Goal: Navigation & Orientation: Find specific page/section

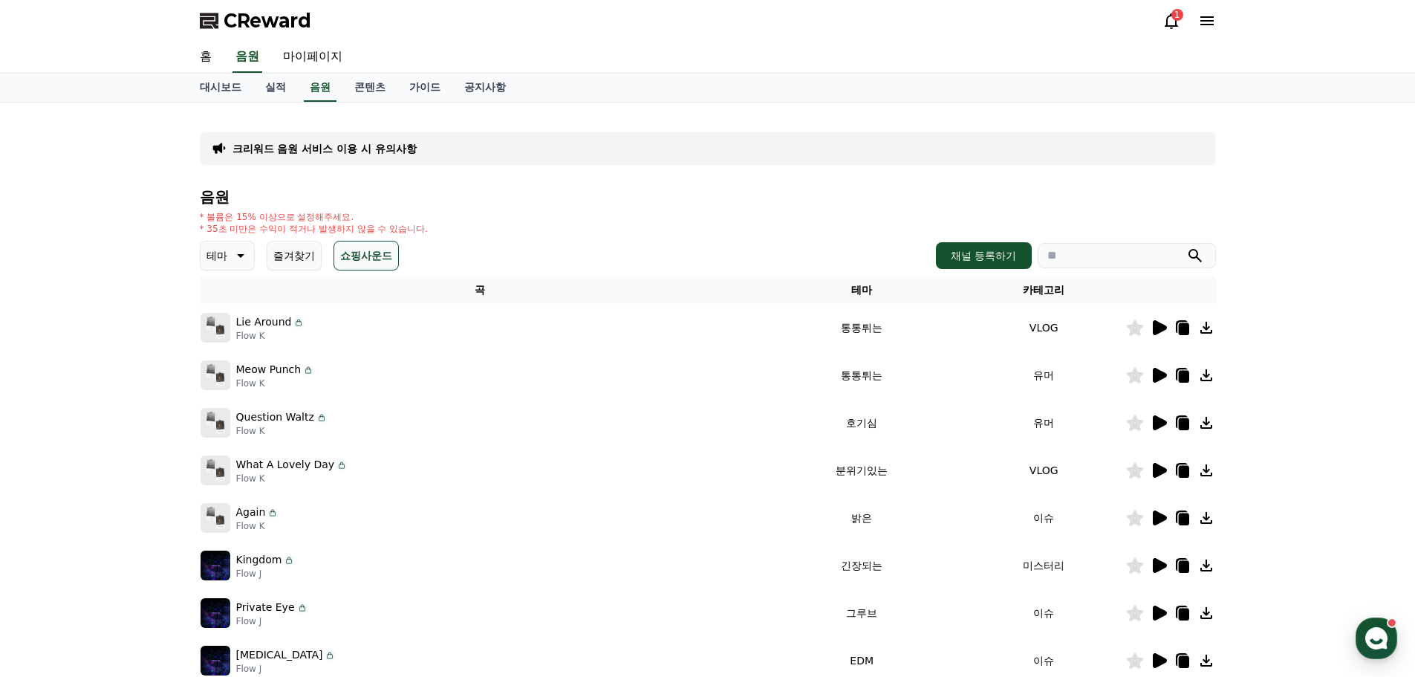
click at [755, 195] on h4 "음원" at bounding box center [708, 197] width 1016 height 16
click at [1163, 20] on icon at bounding box center [1171, 21] width 18 height 18
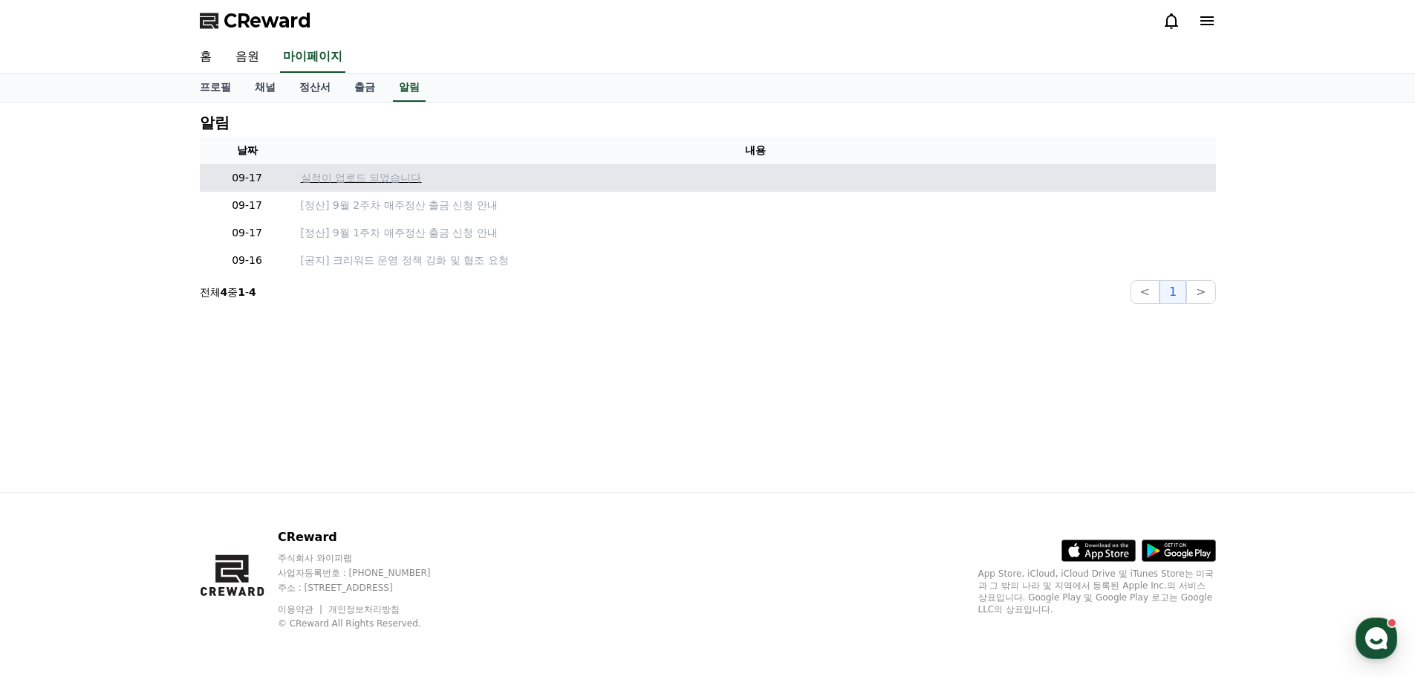
click at [381, 179] on p "실적이 업로드 되었습니다" at bounding box center [755, 178] width 909 height 16
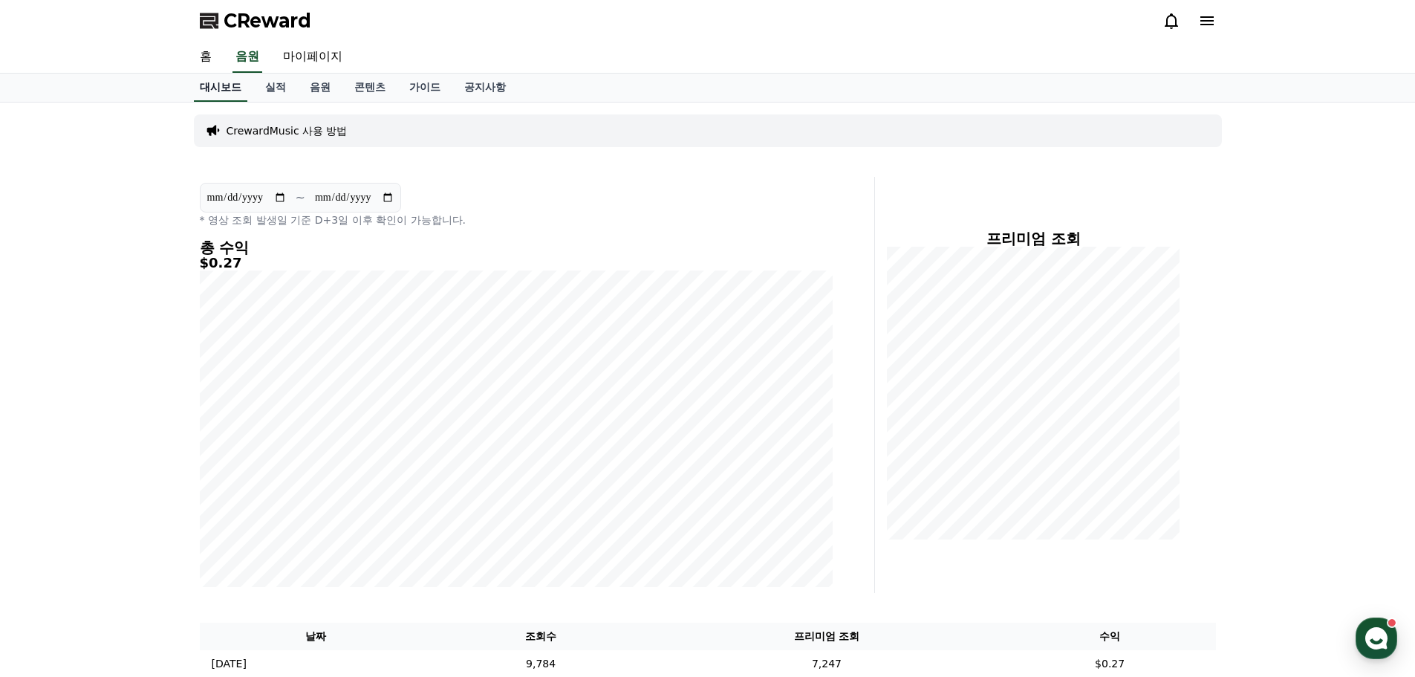
click at [232, 87] on link "대시보드" at bounding box center [220, 88] width 53 height 28
click at [274, 90] on link "실적" at bounding box center [275, 88] width 45 height 28
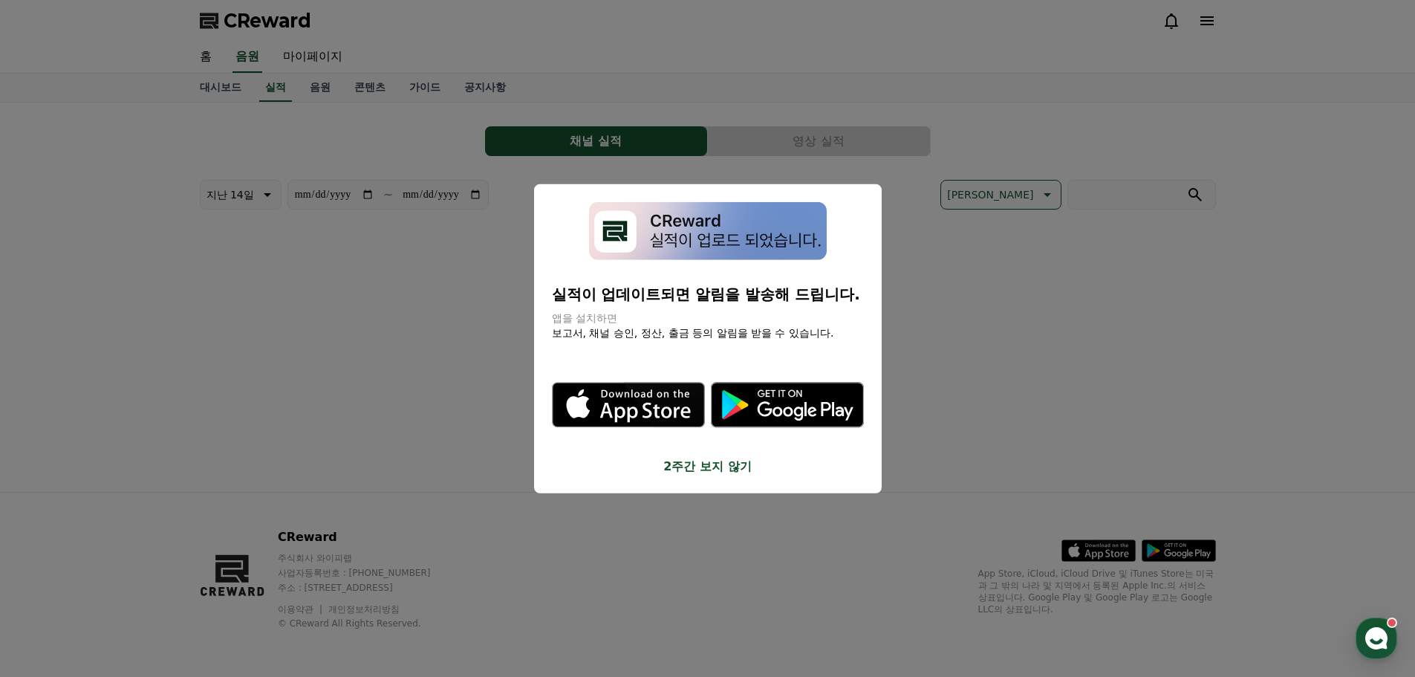
click at [220, 88] on button "close modal" at bounding box center [707, 338] width 1415 height 677
click at [220, 88] on link "대시보드" at bounding box center [220, 88] width 65 height 28
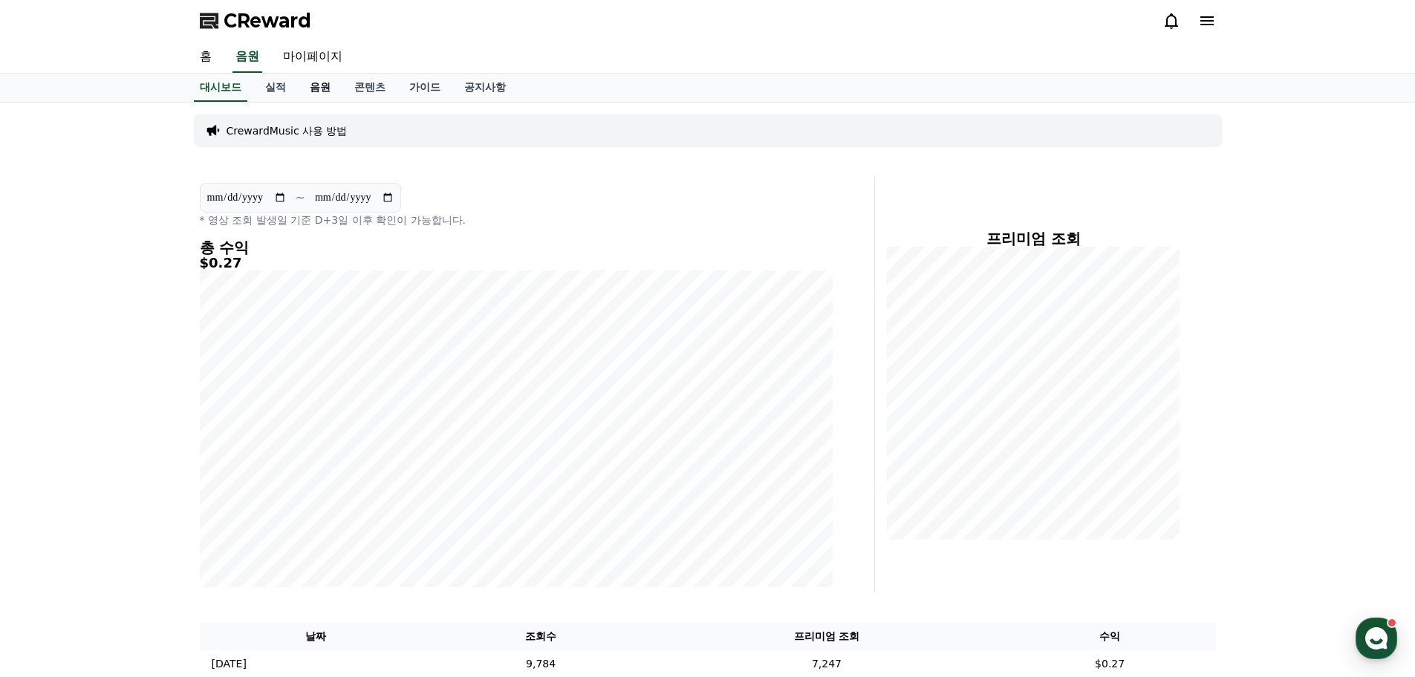
click at [326, 88] on link "음원" at bounding box center [320, 88] width 45 height 28
click at [215, 86] on link "대시보드" at bounding box center [220, 88] width 65 height 28
click at [1167, 25] on icon at bounding box center [1171, 21] width 13 height 16
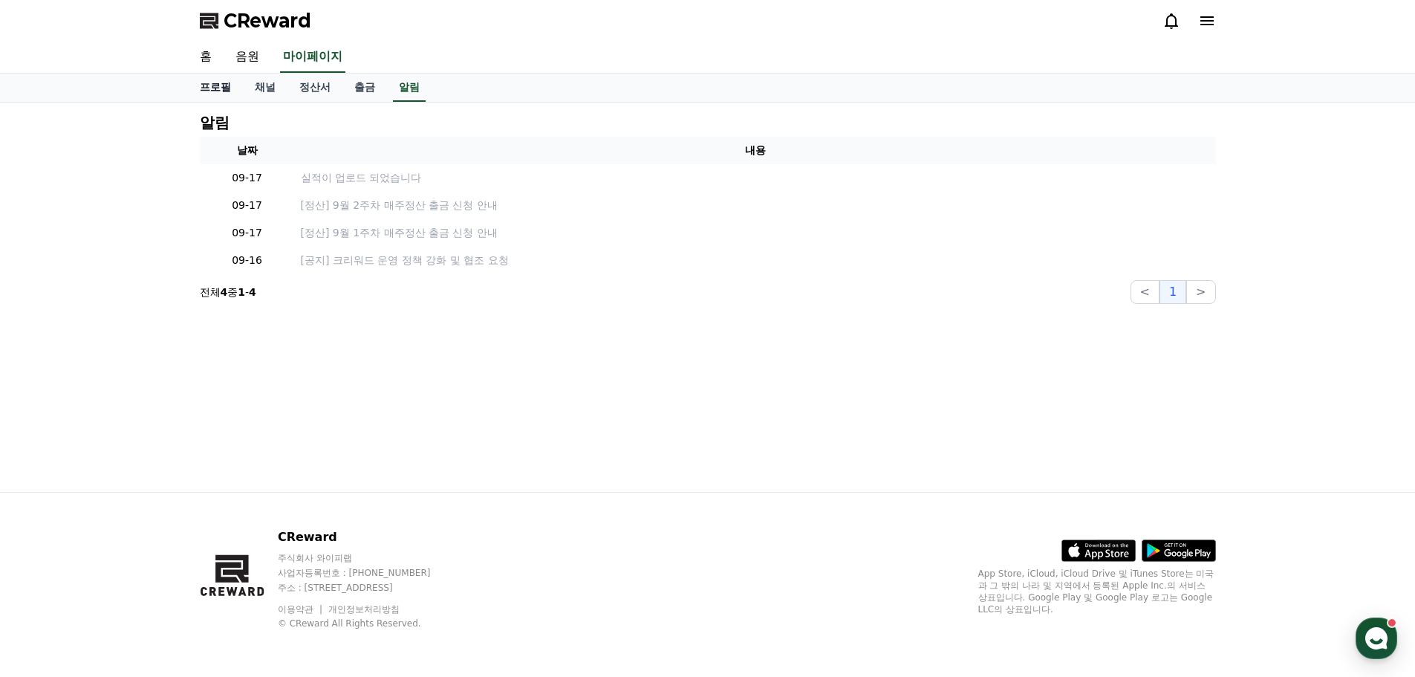
click at [221, 80] on link "프로필" at bounding box center [215, 88] width 55 height 28
select select "**********"
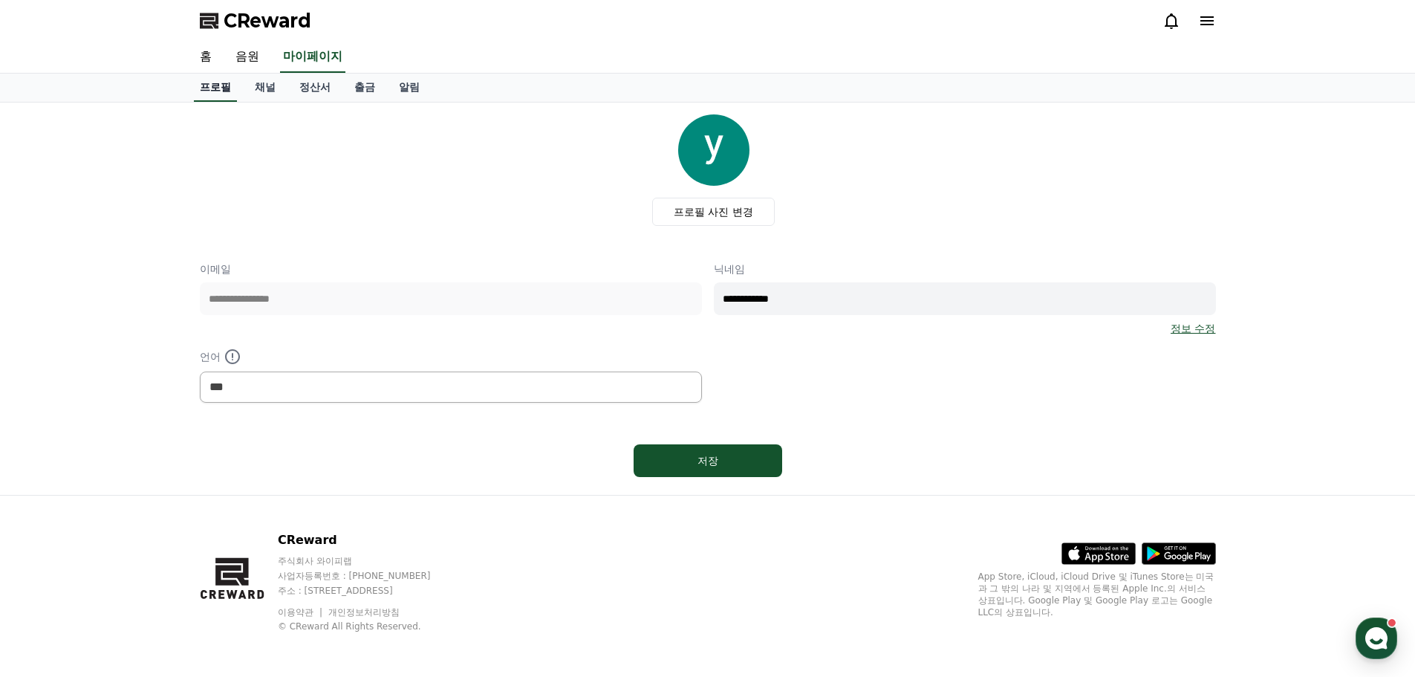
click at [221, 82] on link "프로필" at bounding box center [215, 88] width 43 height 28
click at [209, 53] on link "홈" at bounding box center [206, 57] width 36 height 31
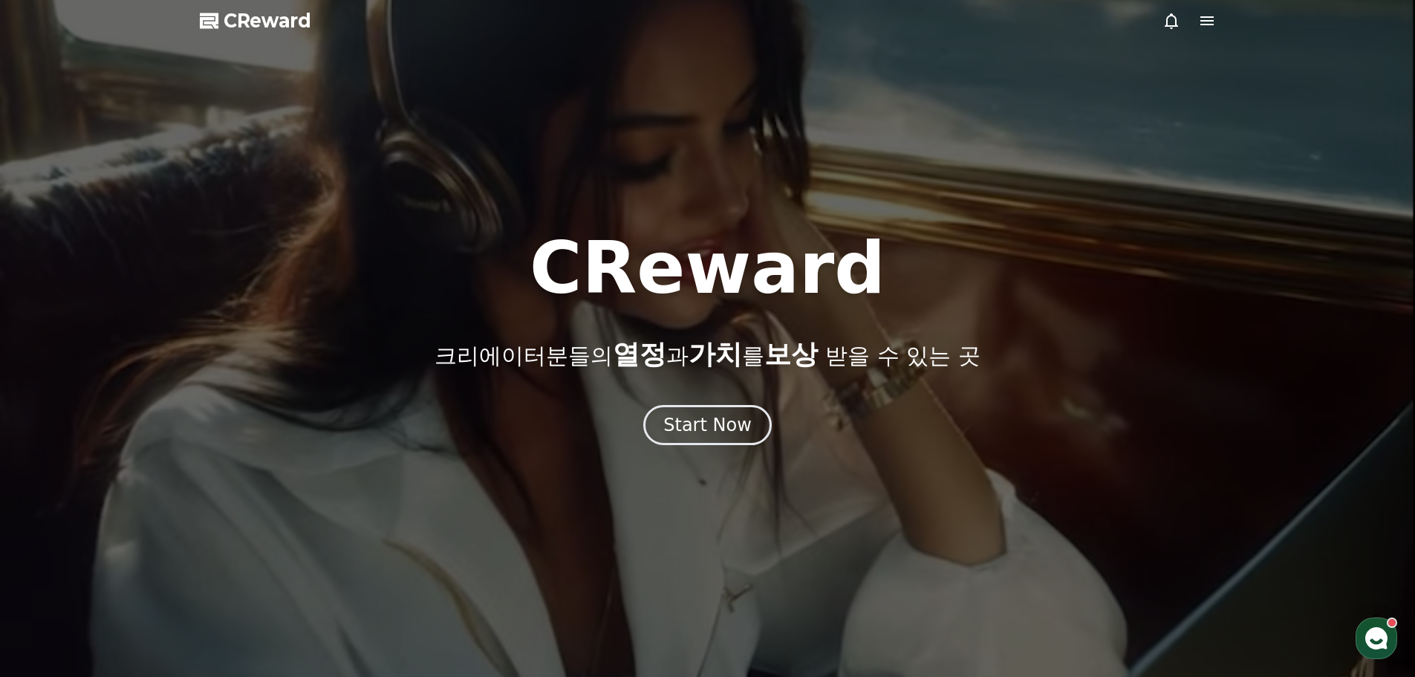
click at [209, 53] on div at bounding box center [707, 338] width 1415 height 677
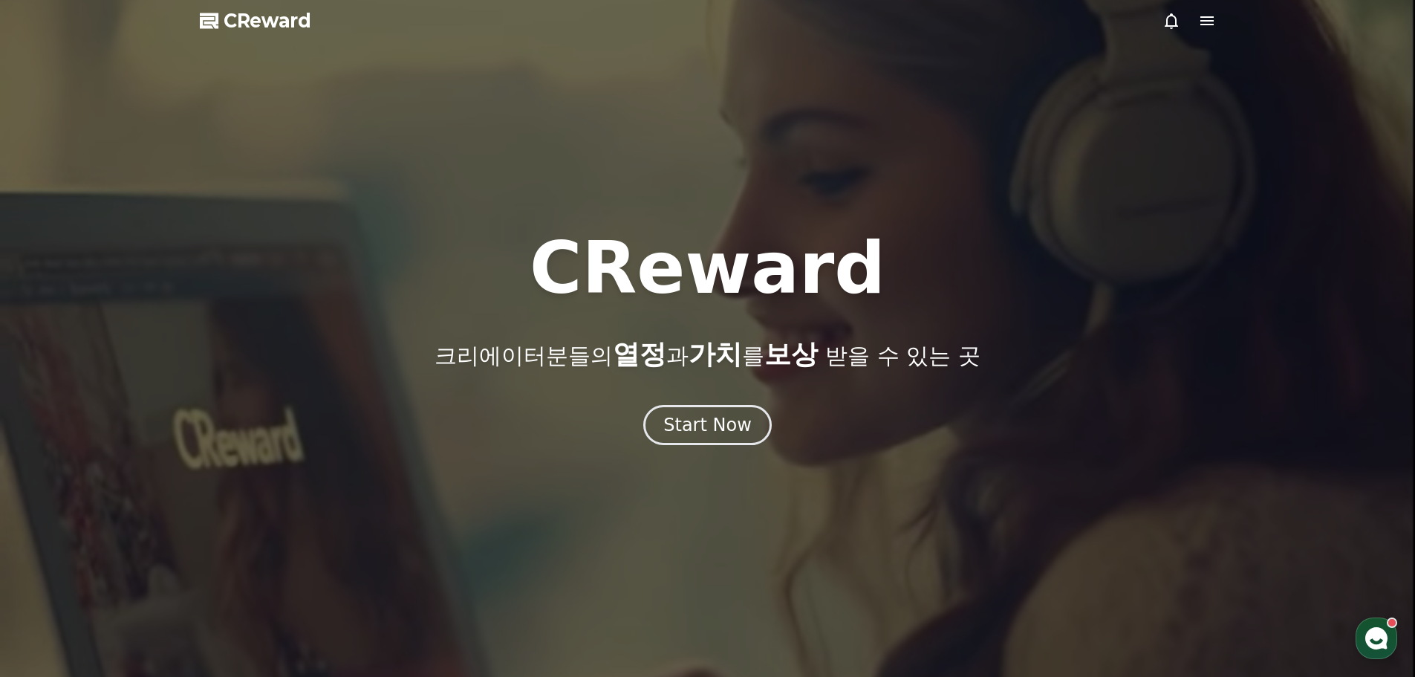
click at [1372, 639] on icon "button" at bounding box center [1376, 638] width 27 height 27
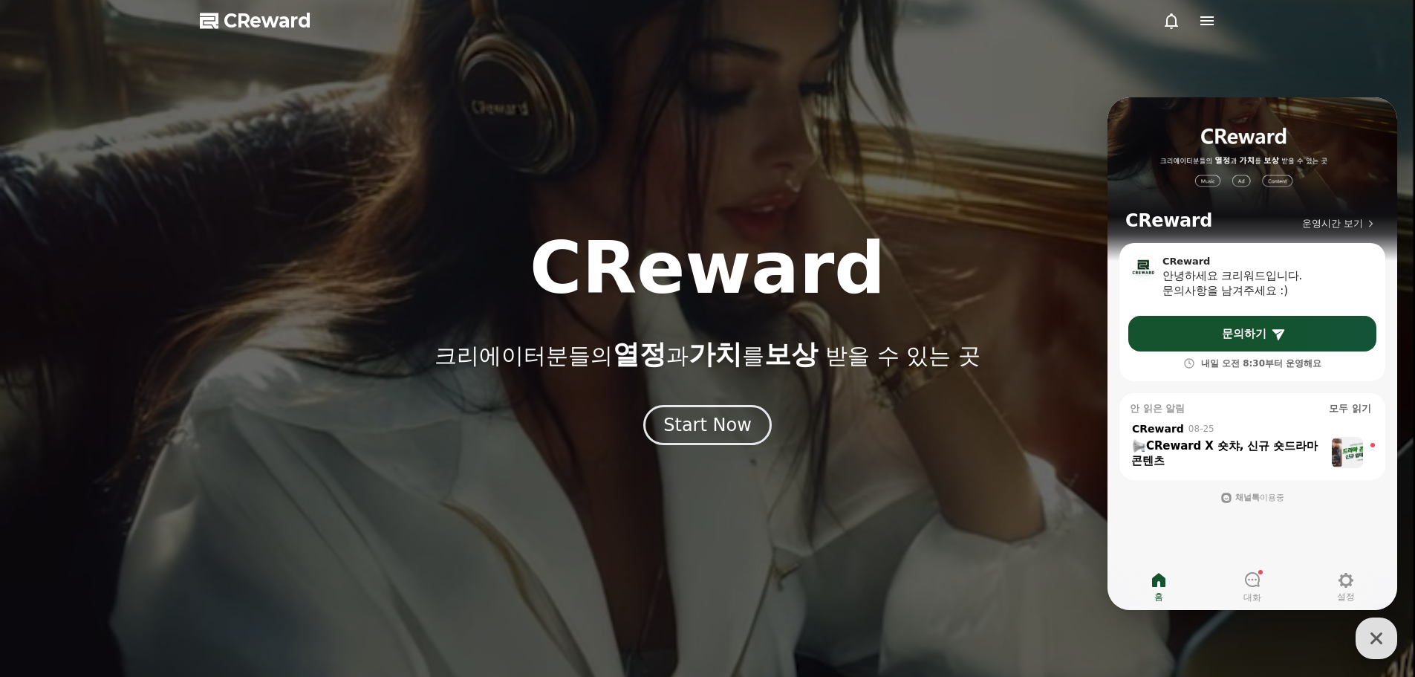
click at [1380, 630] on icon "button" at bounding box center [1376, 638] width 27 height 27
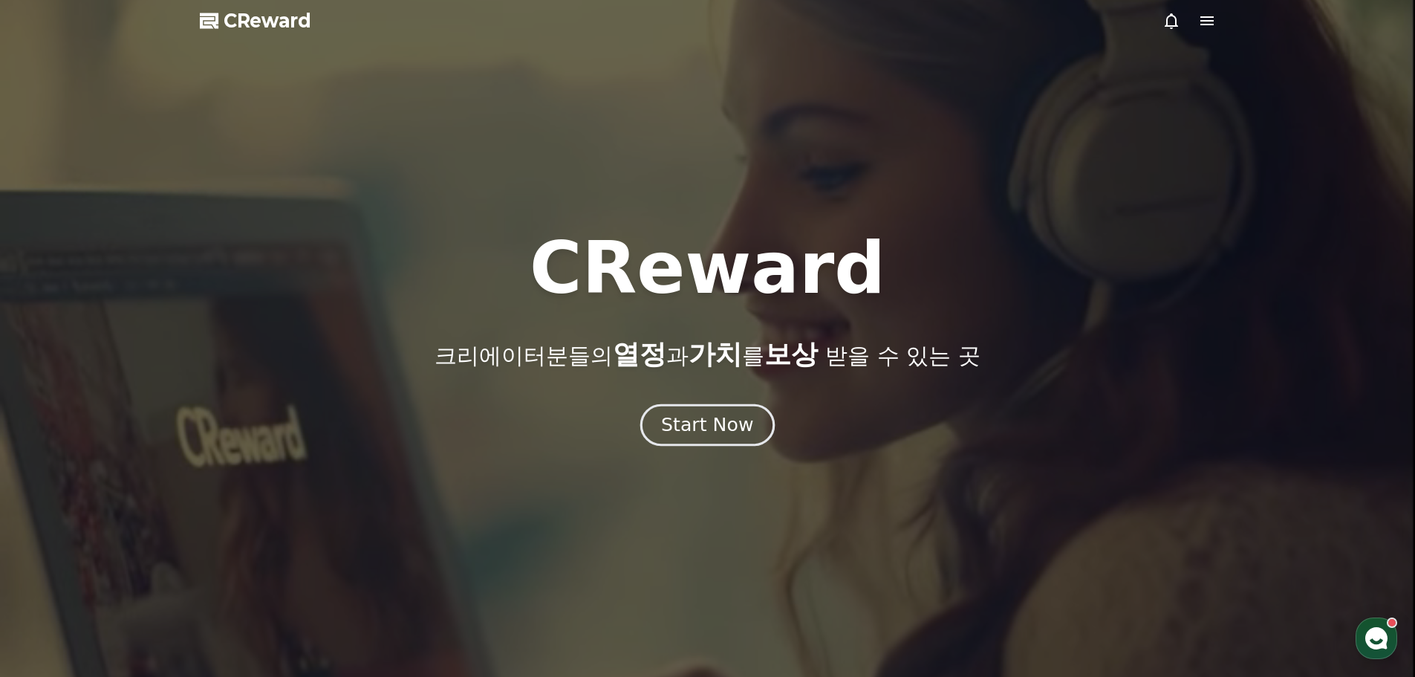
click at [691, 425] on div "Start Now" at bounding box center [707, 424] width 92 height 25
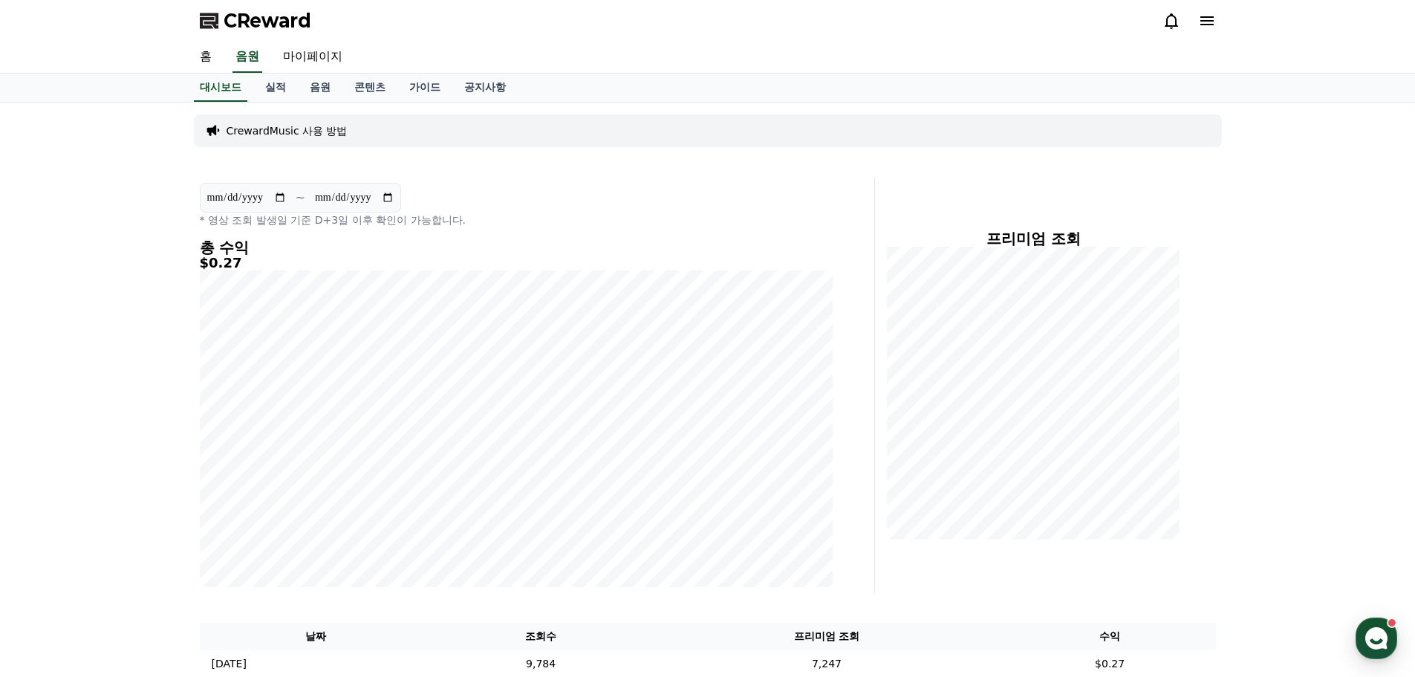
click at [387, 195] on input "**********" at bounding box center [354, 197] width 80 height 16
type input "**********"
click at [281, 199] on input "**********" at bounding box center [246, 197] width 80 height 16
type input "**********"
click at [654, 148] on div "CrewardMusic 사용 방법" at bounding box center [708, 130] width 1028 height 45
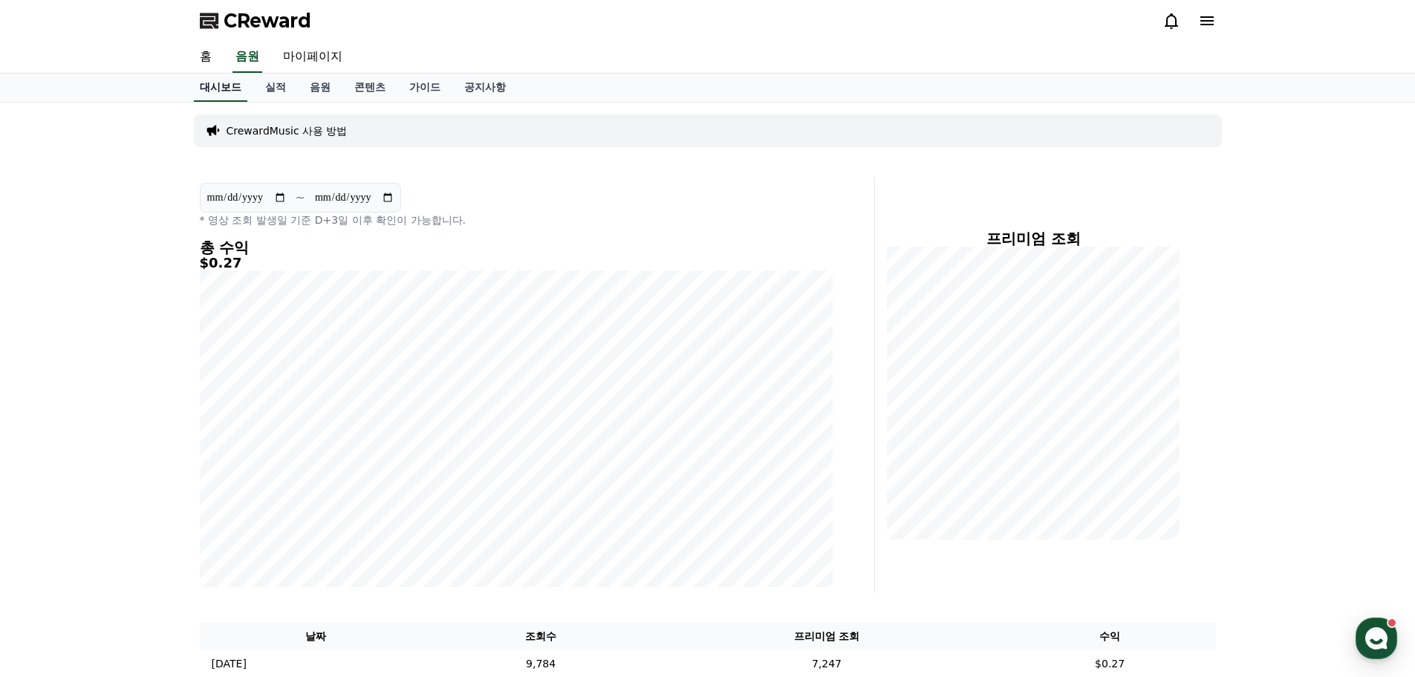
click at [225, 78] on link "대시보드" at bounding box center [220, 88] width 53 height 28
click at [206, 65] on link "홈" at bounding box center [206, 57] width 36 height 31
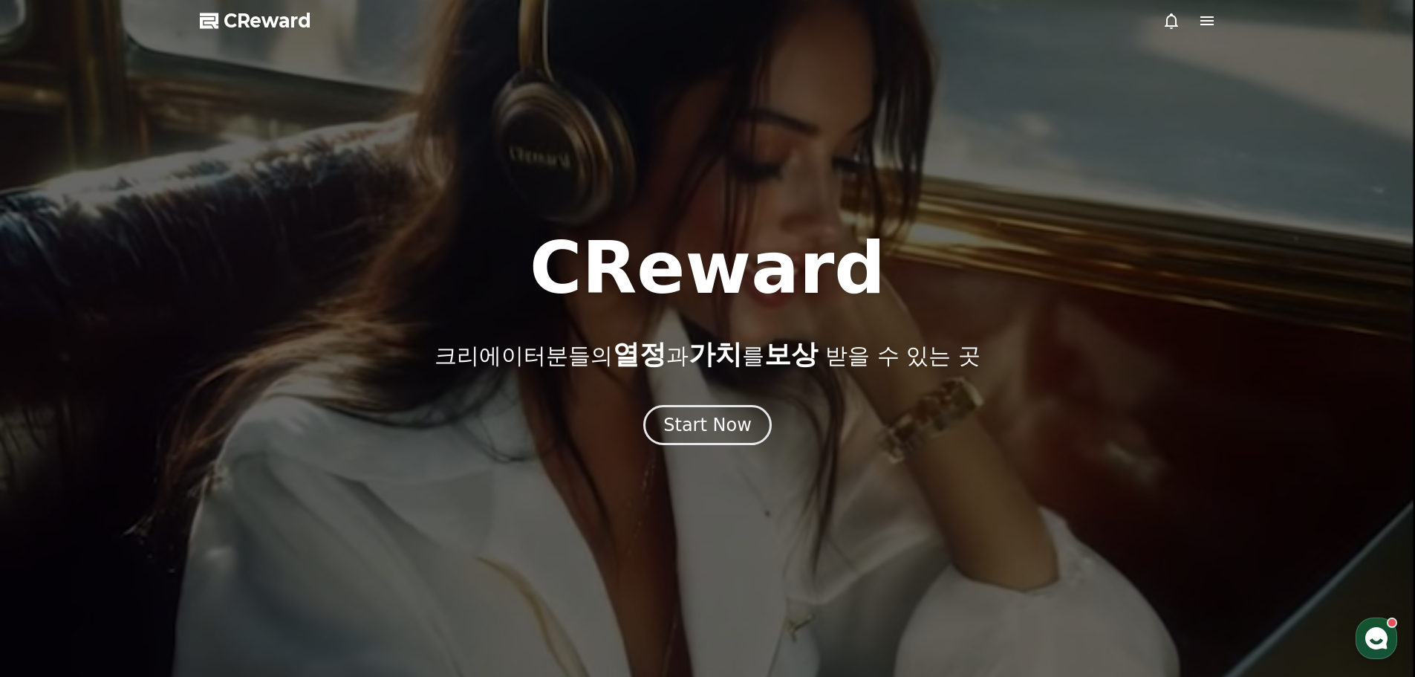
click at [278, 23] on span "CReward" at bounding box center [268, 21] width 88 height 24
